Goal: Task Accomplishment & Management: Manage account settings

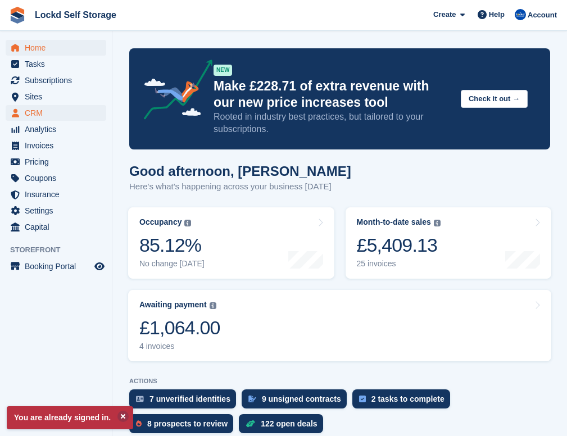
click at [34, 115] on span "CRM" at bounding box center [58, 113] width 67 height 16
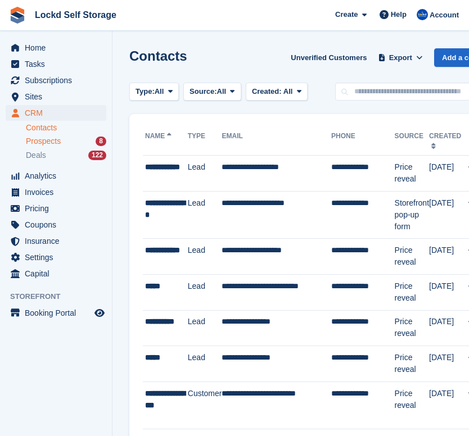
click at [61, 139] on span "Prospects" at bounding box center [43, 141] width 35 height 11
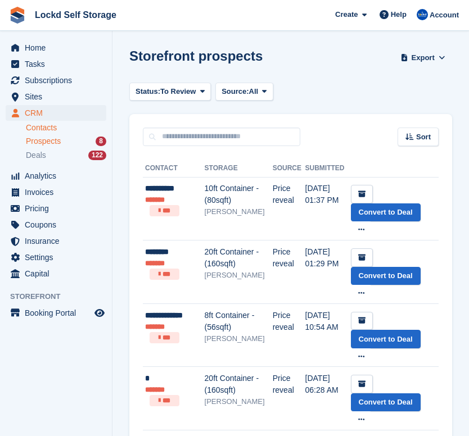
click at [55, 126] on link "Contacts" at bounding box center [66, 128] width 80 height 11
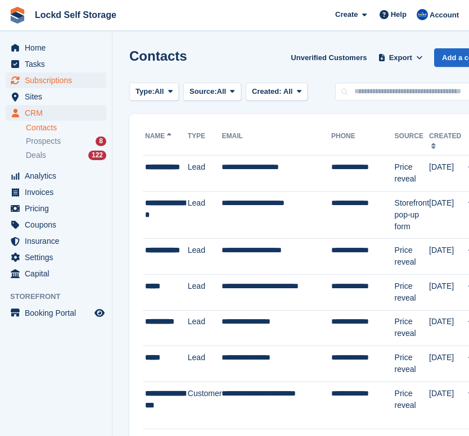
click at [65, 79] on span "Subscriptions" at bounding box center [58, 80] width 67 height 16
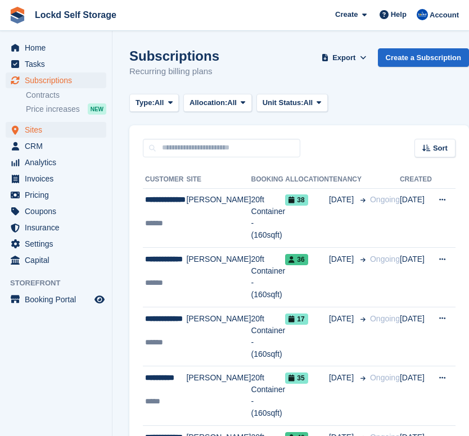
click at [60, 126] on span "Sites" at bounding box center [58, 130] width 67 height 16
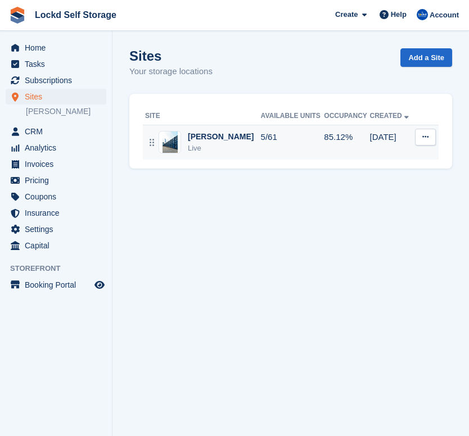
click at [269, 137] on td "5/61" at bounding box center [293, 142] width 64 height 35
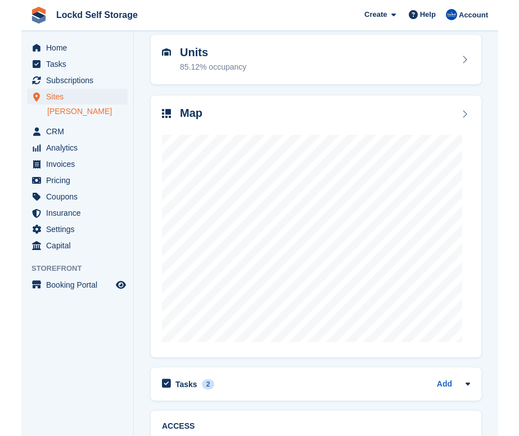
scroll to position [43, 0]
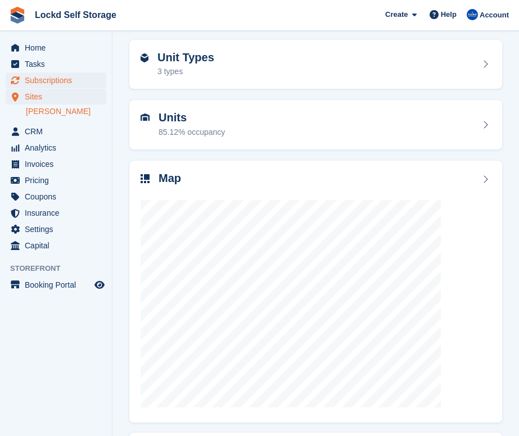
click at [70, 84] on span "Subscriptions" at bounding box center [58, 80] width 67 height 16
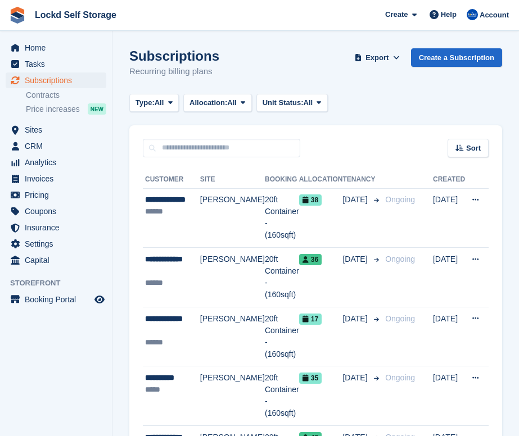
drag, startPoint x: 226, startPoint y: 71, endPoint x: 130, endPoint y: 56, distance: 97.9
click at [130, 56] on div "Subscriptions Recurring billing plans Export Export Subscriptions Export a CSV …" at bounding box center [315, 69] width 373 height 43
click at [130, 56] on h1 "Subscriptions" at bounding box center [174, 55] width 90 height 15
drag, startPoint x: 130, startPoint y: 56, endPoint x: 219, endPoint y: 69, distance: 90.3
click at [219, 69] on div "Subscriptions Recurring billing plans Export Export Subscriptions Export a CSV …" at bounding box center [315, 69] width 373 height 43
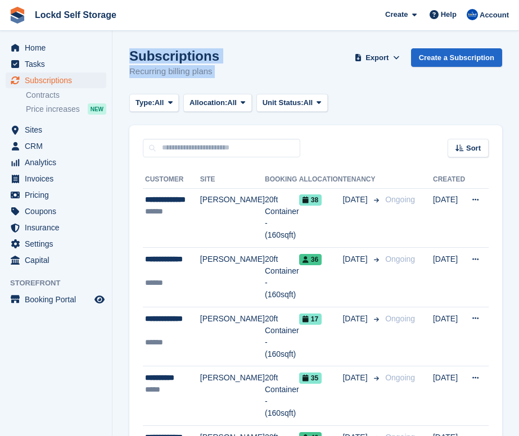
click at [219, 69] on div "Subscriptions Recurring billing plans Export Export Subscriptions Export a CSV …" at bounding box center [315, 69] width 373 height 43
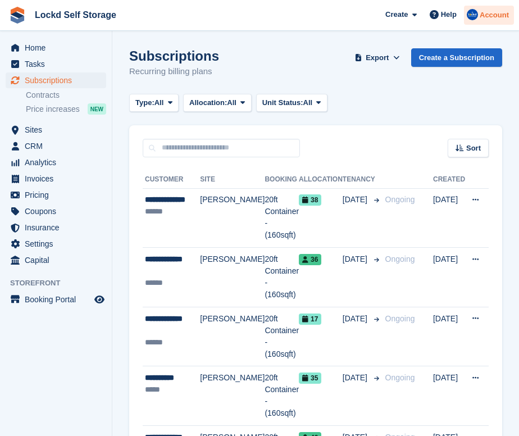
click at [462, 60] on link "Create a Subscription" at bounding box center [457, 57] width 91 height 19
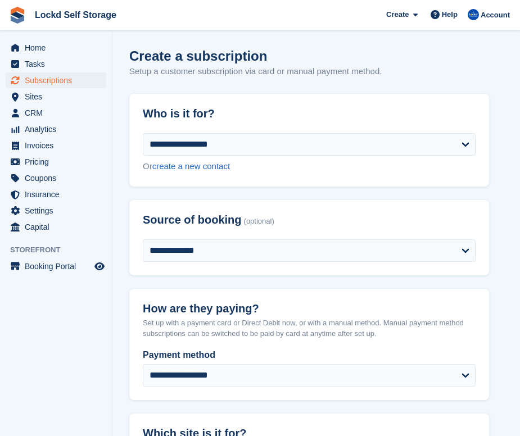
click at [64, 78] on span "Subscriptions" at bounding box center [58, 80] width 67 height 16
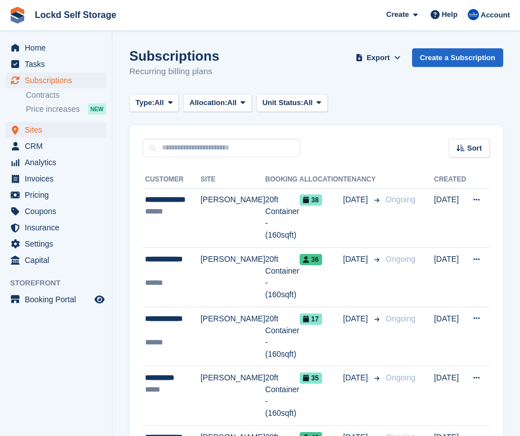
click at [49, 130] on span "Sites" at bounding box center [58, 130] width 67 height 16
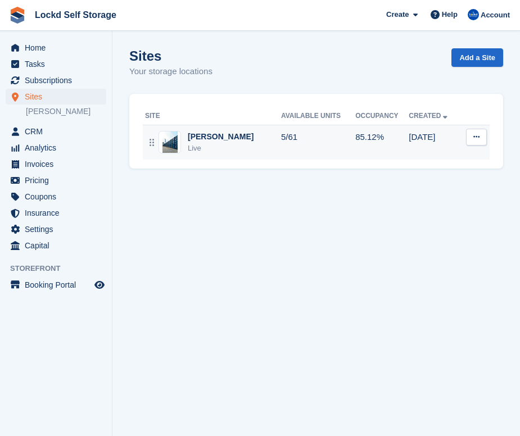
click at [281, 139] on td "5/61" at bounding box center [318, 142] width 74 height 35
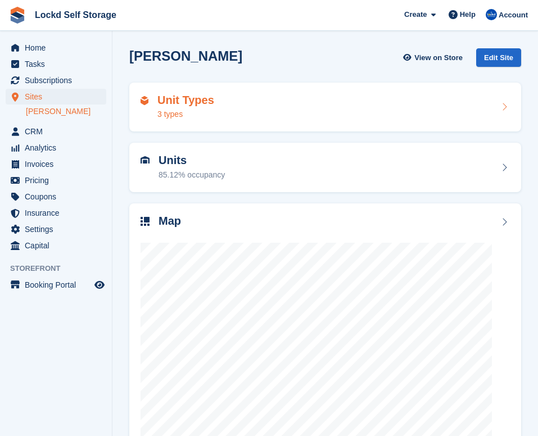
click at [262, 107] on div "Unit Types 3 types" at bounding box center [325, 107] width 369 height 27
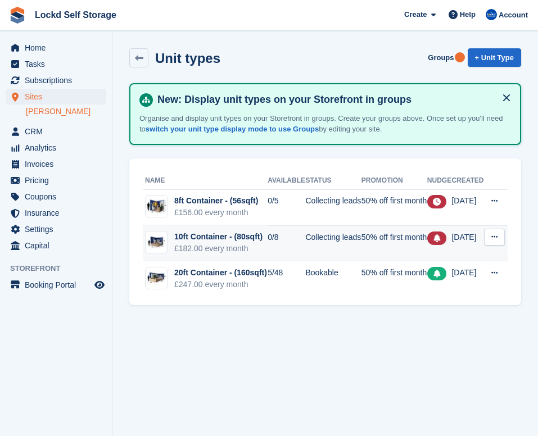
click at [243, 243] on div "10ft Container - (80sqft)" at bounding box center [218, 237] width 88 height 12
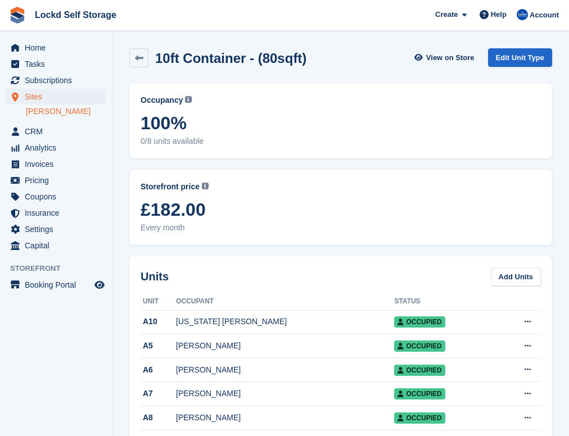
click at [69, 78] on span "Subscriptions" at bounding box center [58, 80] width 67 height 16
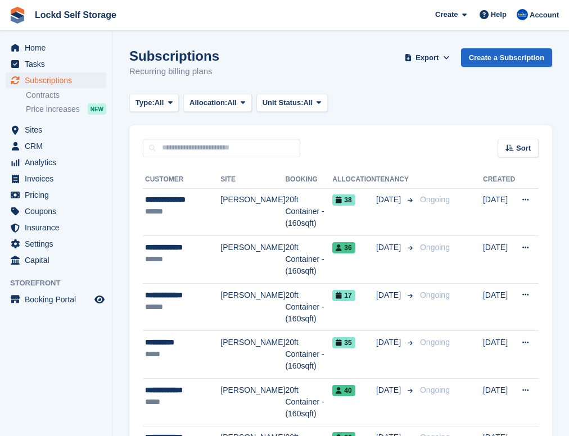
click at [451, 105] on div "Type: All All Upcoming Previous Active Ending Allocation: All All Allocated Una…" at bounding box center [340, 103] width 423 height 19
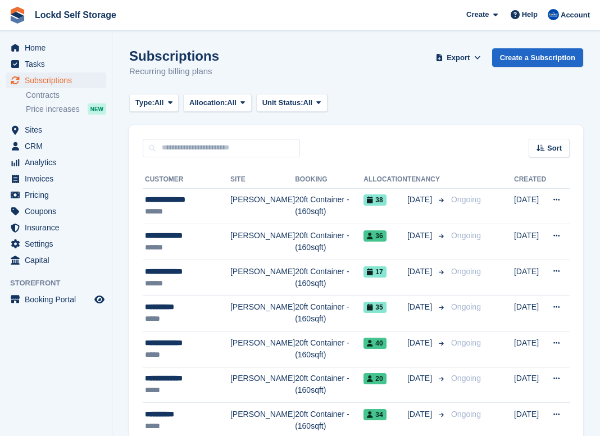
click at [537, 106] on div "Type: All All Upcoming Previous Active Ending Allocation: All All Allocated Una…" at bounding box center [356, 103] width 454 height 19
click at [388, 107] on div "Type: All All Upcoming Previous Active Ending Allocation: All All Allocated Una…" at bounding box center [355, 103] width 452 height 19
click at [524, 86] on div "Subscriptions Recurring billing plans Export Export Subscriptions Export a CSV …" at bounding box center [355, 69] width 452 height 43
